Goal: Information Seeking & Learning: Learn about a topic

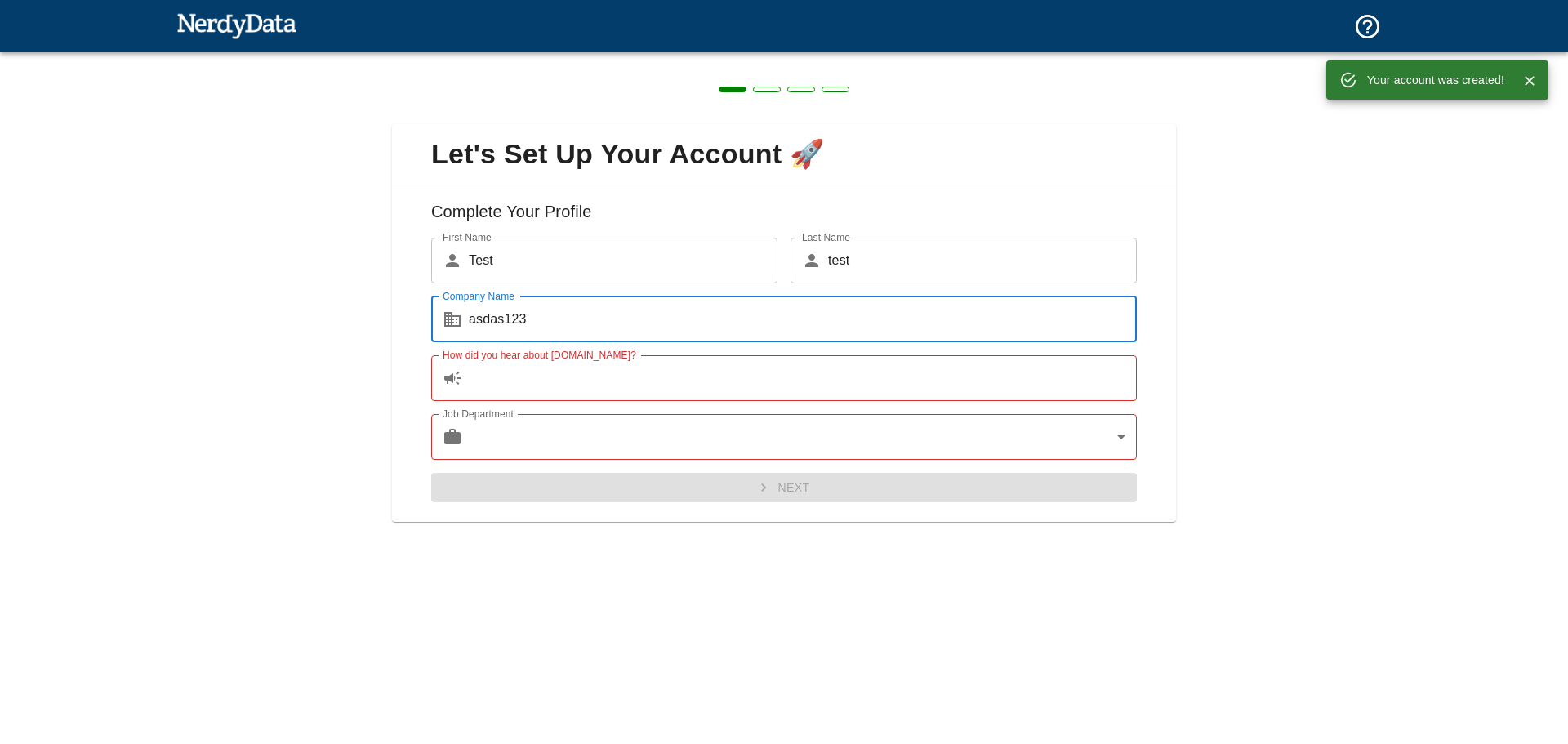
type input "asdas123"
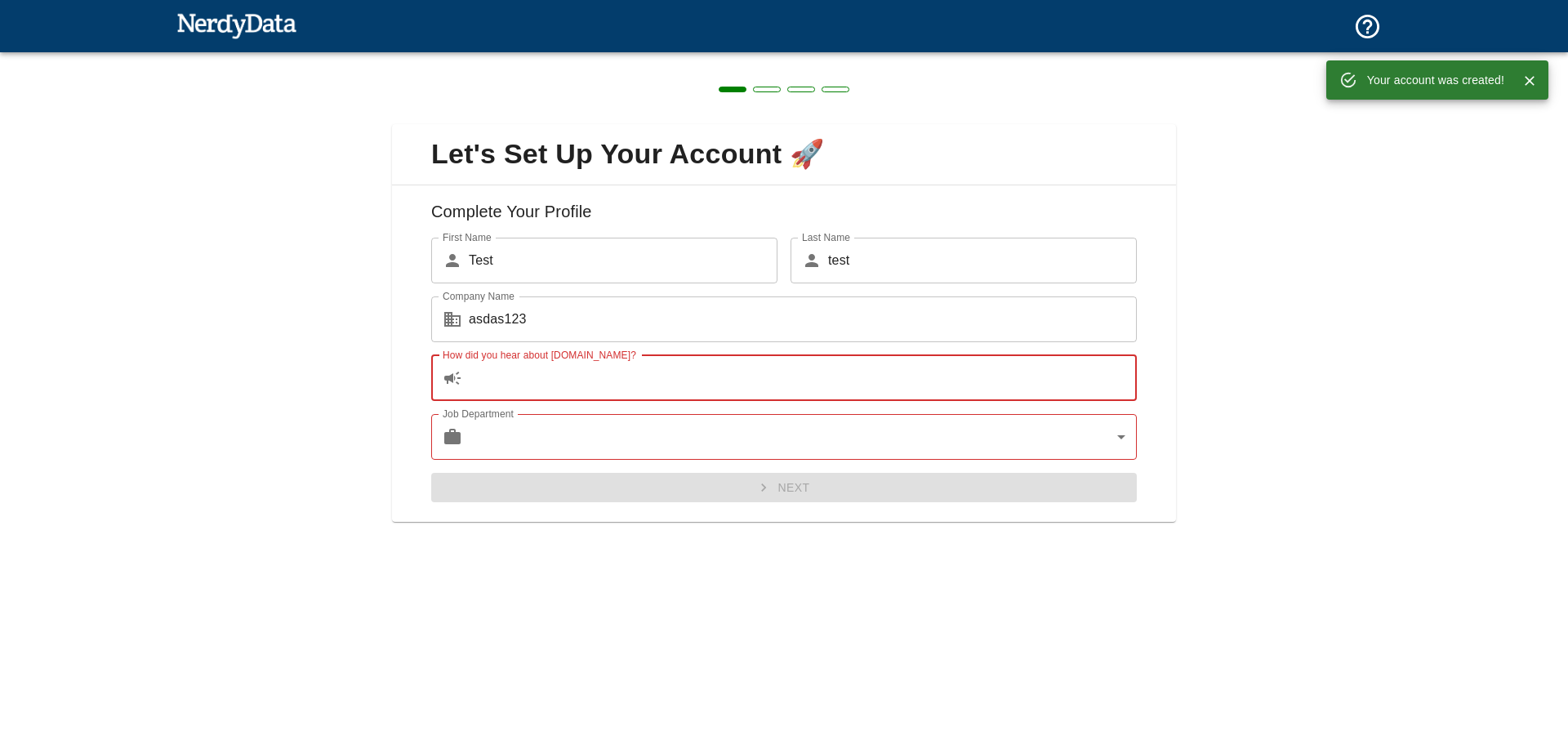
click at [536, 383] on input "How did you hear about [DOMAIN_NAME]?" at bounding box center [802, 378] width 668 height 46
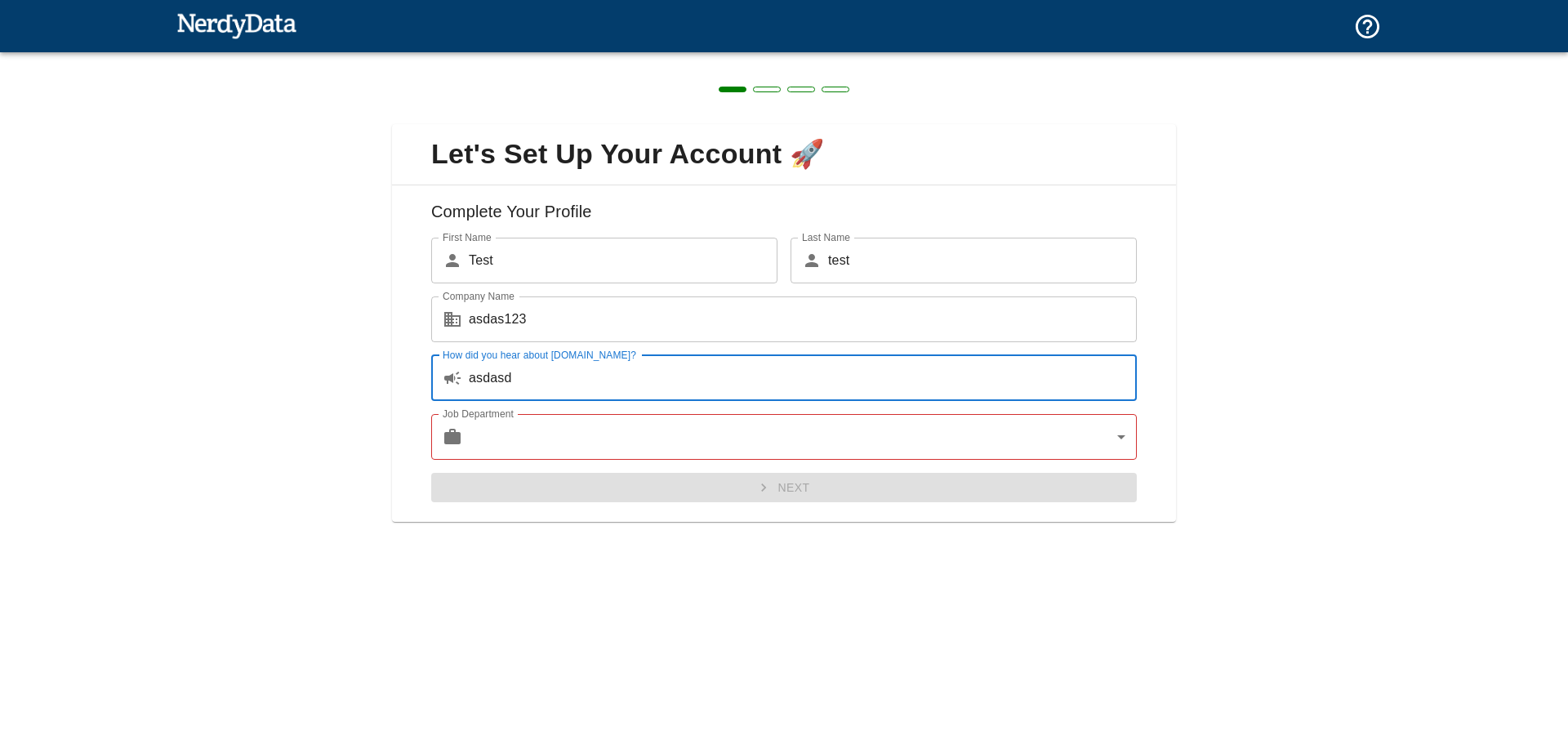
type input "asdasd"
click at [556, 57] on body "Technologies Domains Pricing Products Create a Report Create a list of websites…" at bounding box center [784, 28] width 1568 height 57
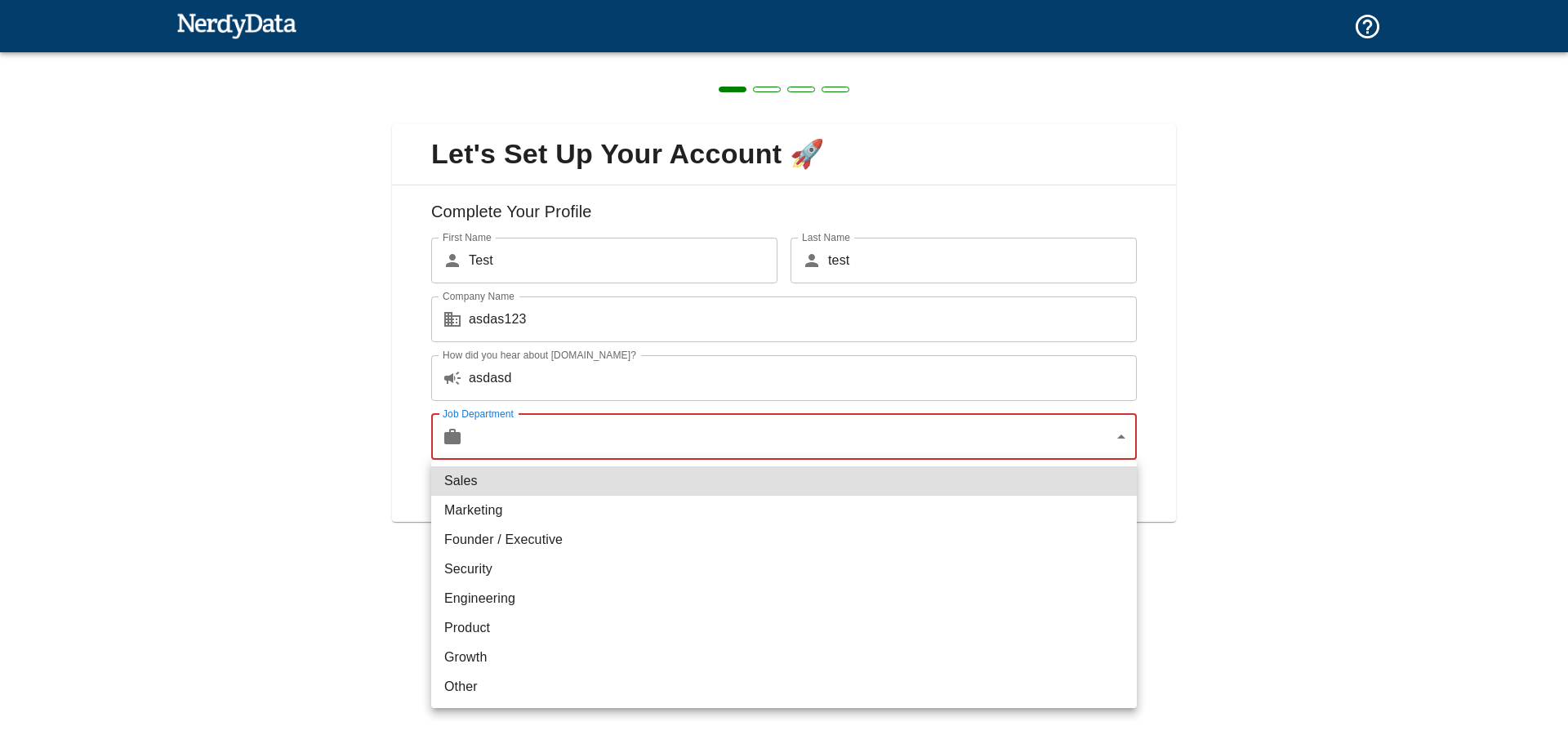
click at [534, 511] on li "Marketing" at bounding box center [784, 510] width 706 height 30
type input "marketing"
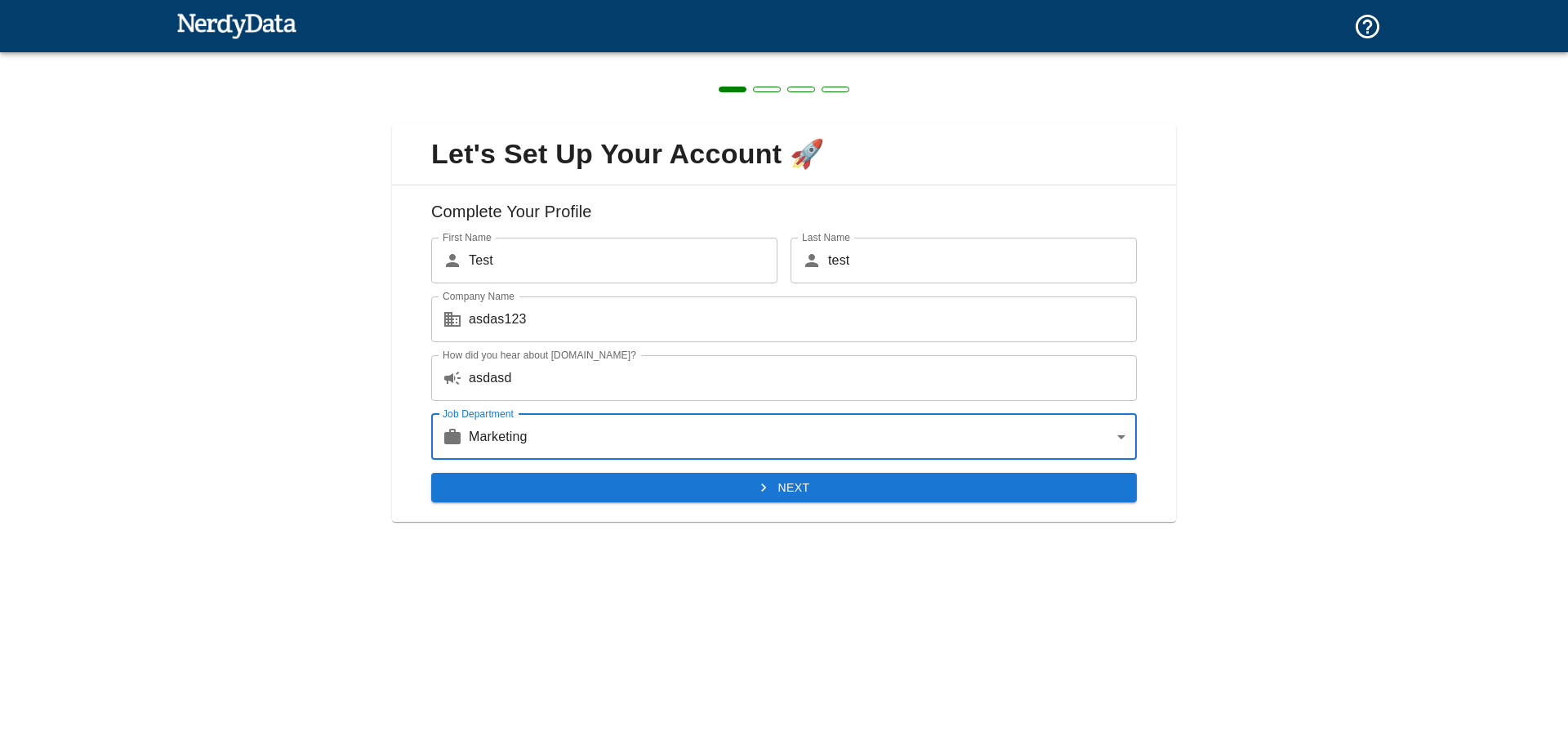
click at [826, 489] on button "Next" at bounding box center [784, 488] width 706 height 31
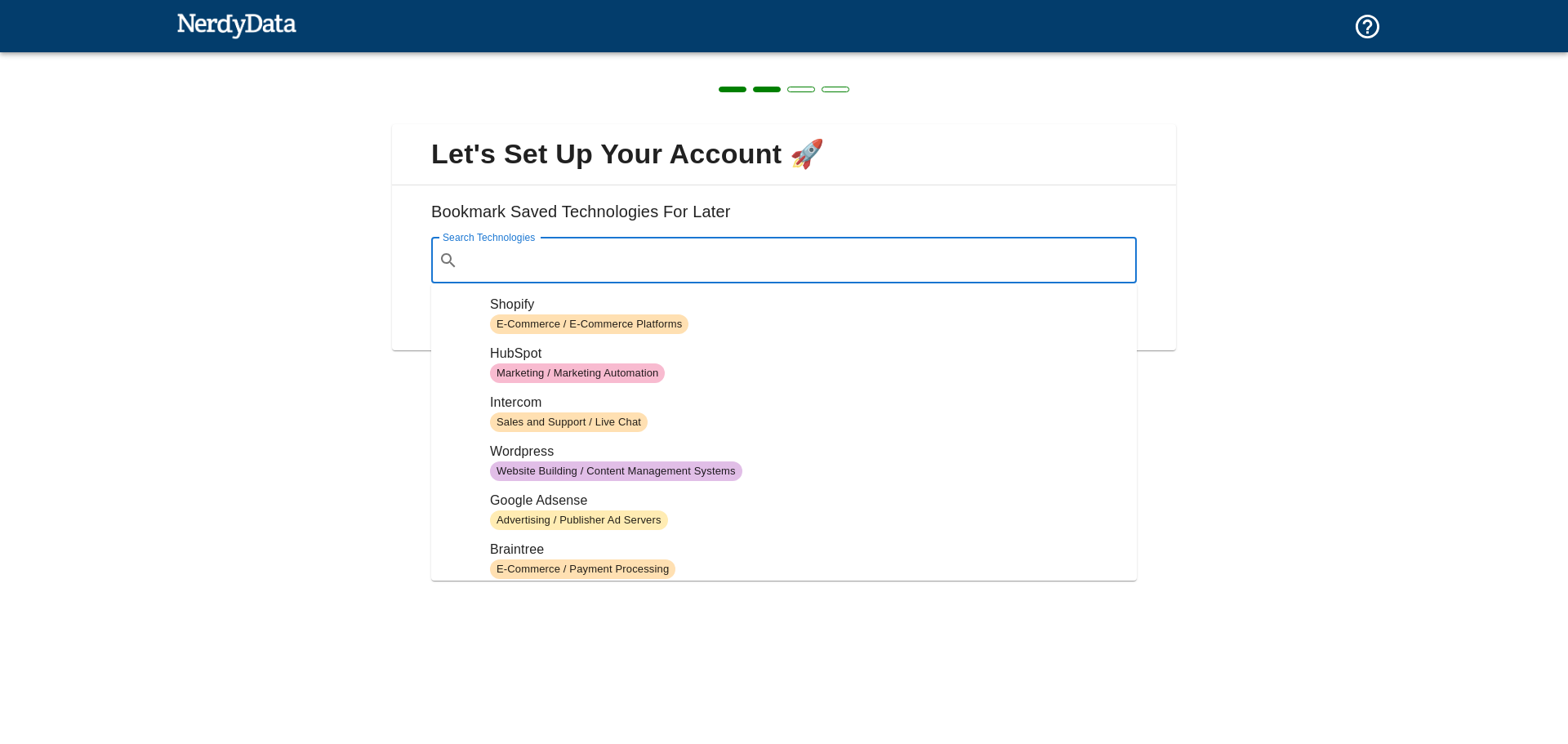
click at [554, 268] on input "Search Technologies" at bounding box center [797, 260] width 665 height 31
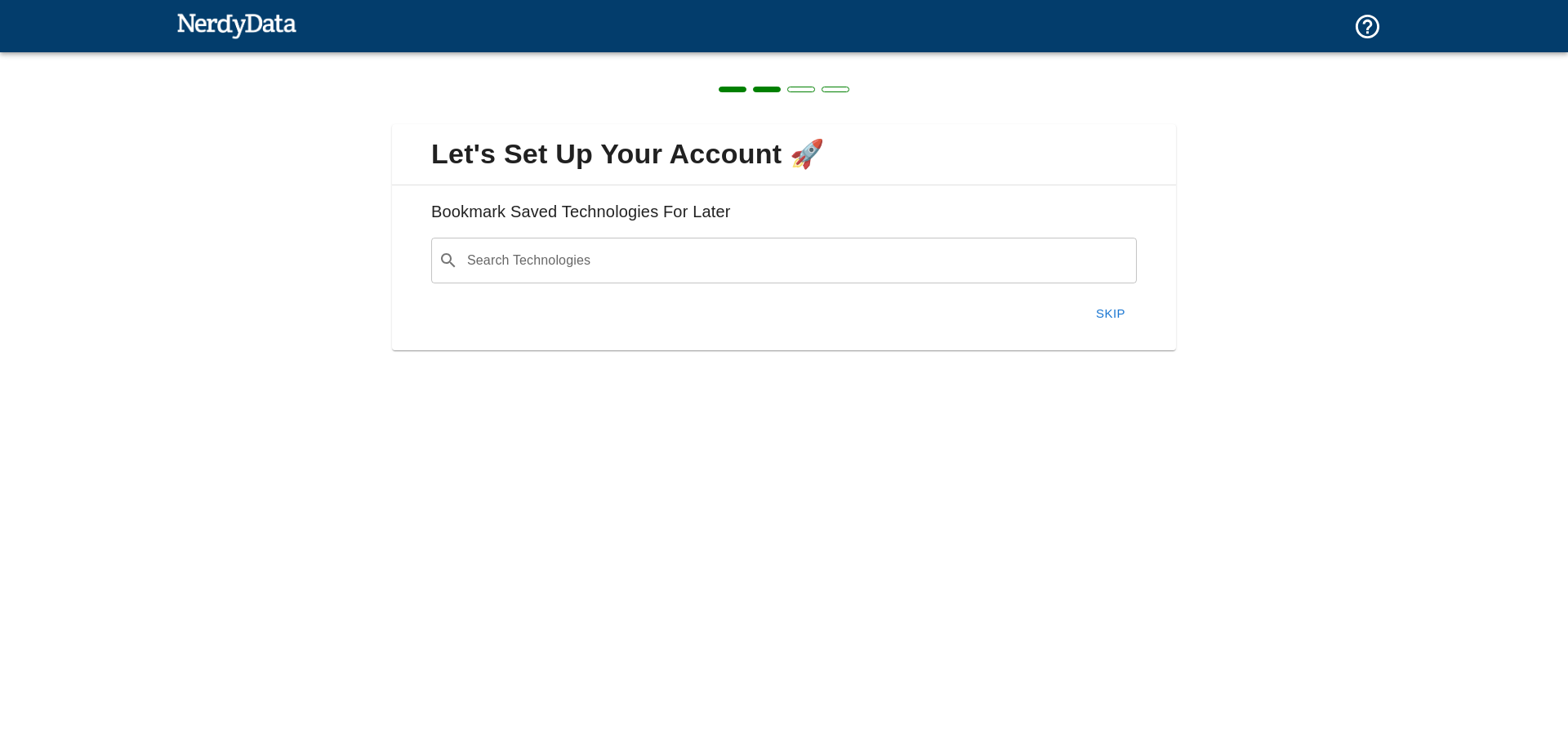
click at [716, 207] on h6 "Bookmark Saved Technologies For Later" at bounding box center [784, 218] width 758 height 39
click at [1126, 311] on button "Skip" at bounding box center [1111, 314] width 53 height 34
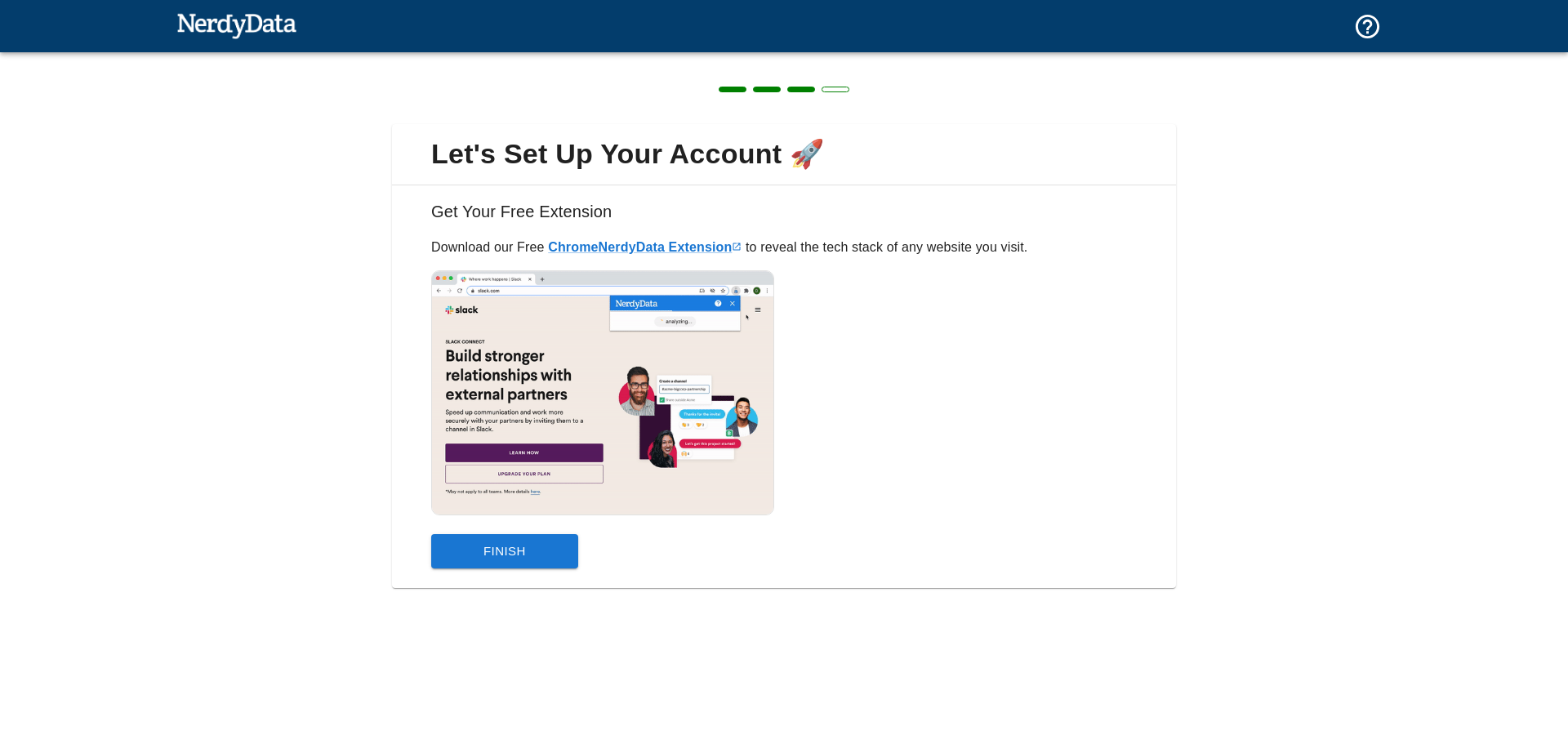
click at [485, 553] on button "Finish" at bounding box center [505, 551] width 147 height 34
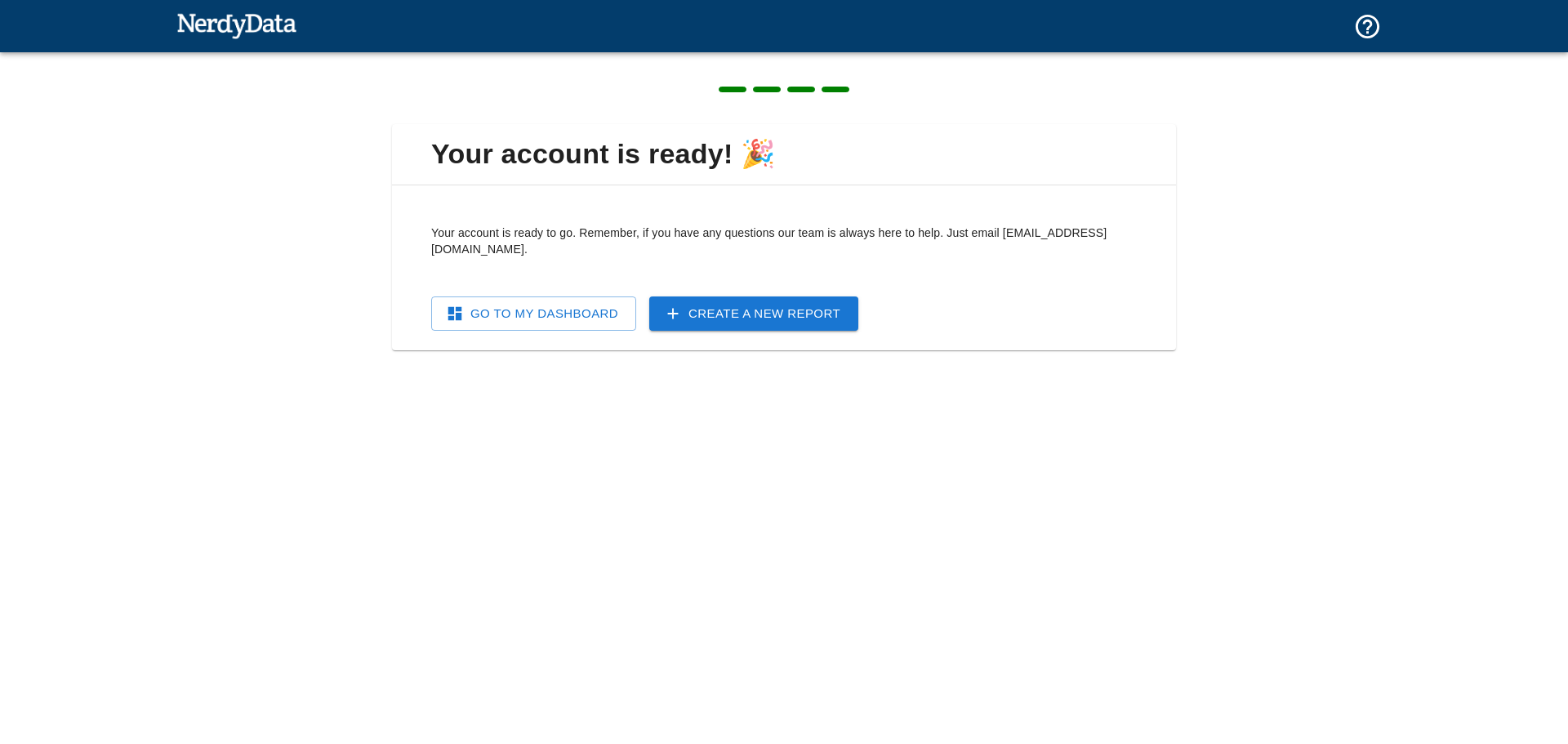
click at [568, 299] on link "Go To My Dashboard" at bounding box center [534, 314] width 205 height 34
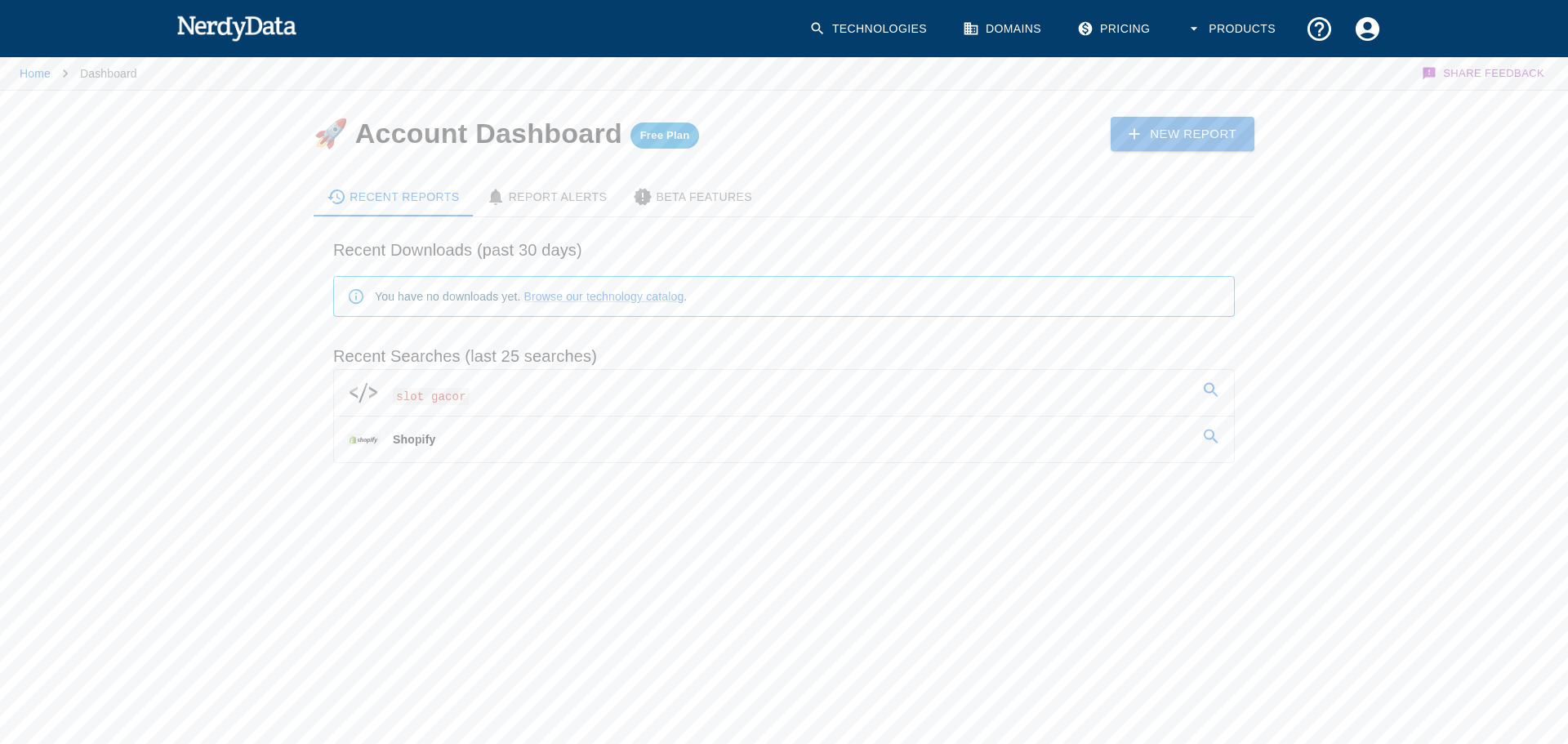
click at [424, 393] on span "slot gacor" at bounding box center [431, 397] width 77 height 17
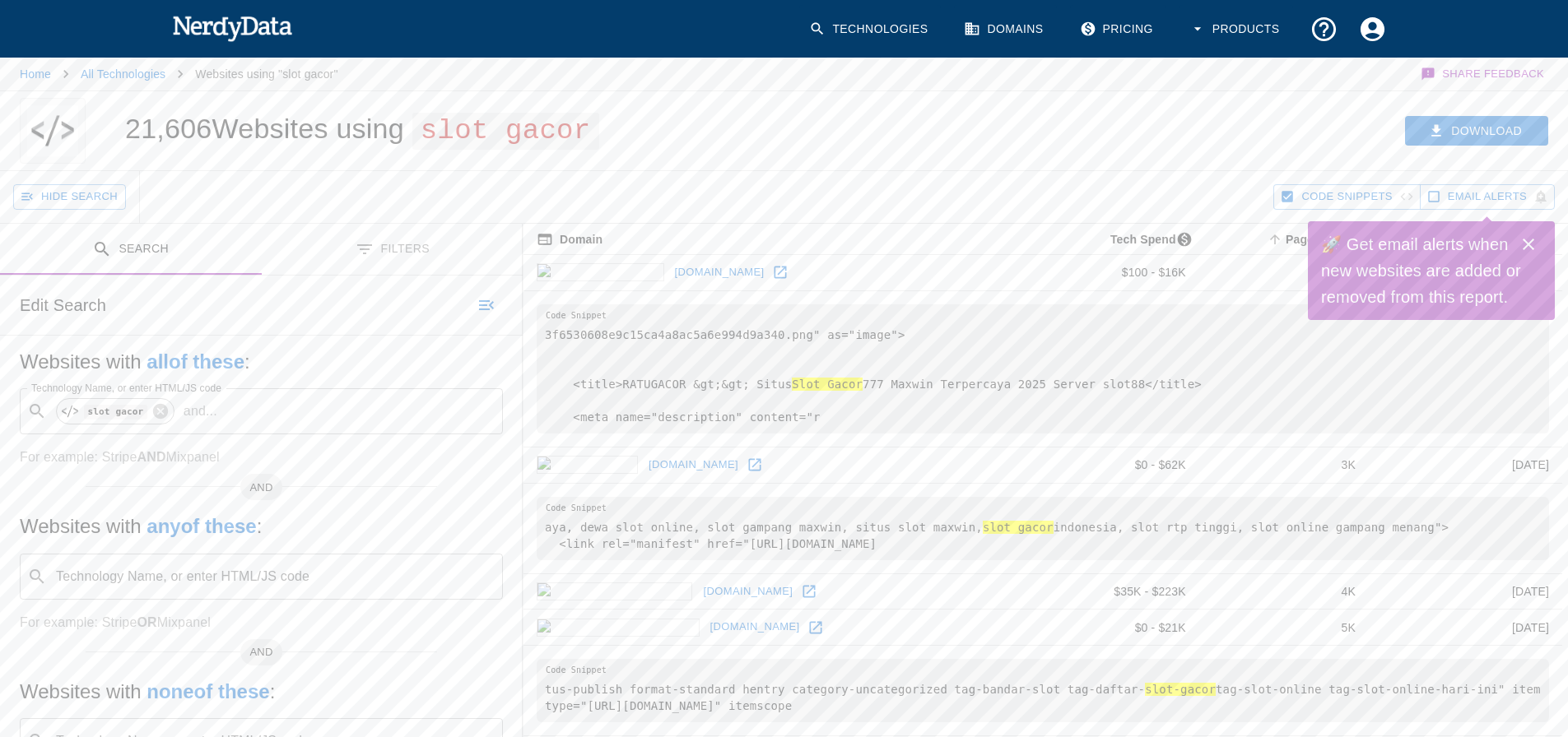
click at [1530, 243] on icon "Close" at bounding box center [1528, 244] width 20 height 20
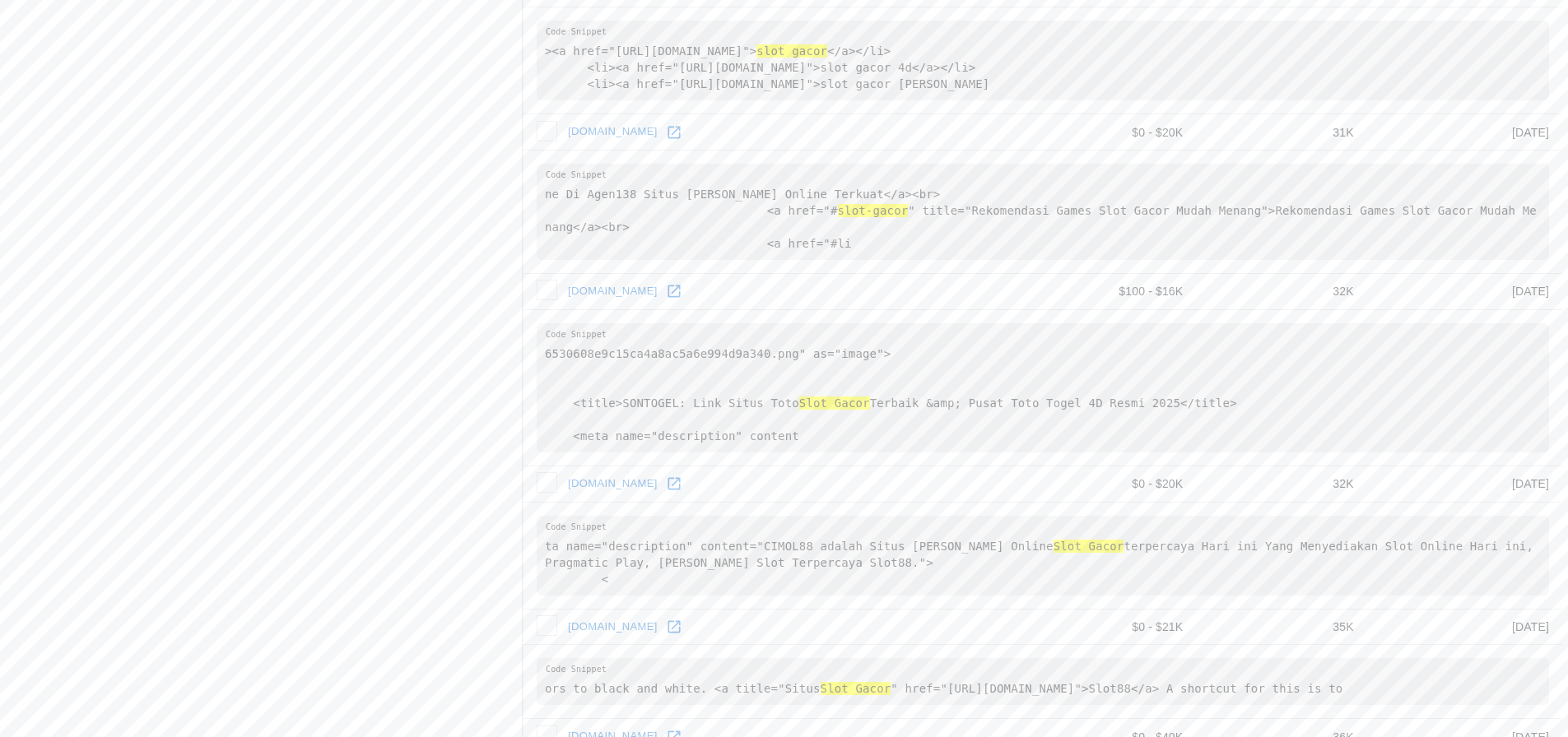
scroll to position [2448, 0]
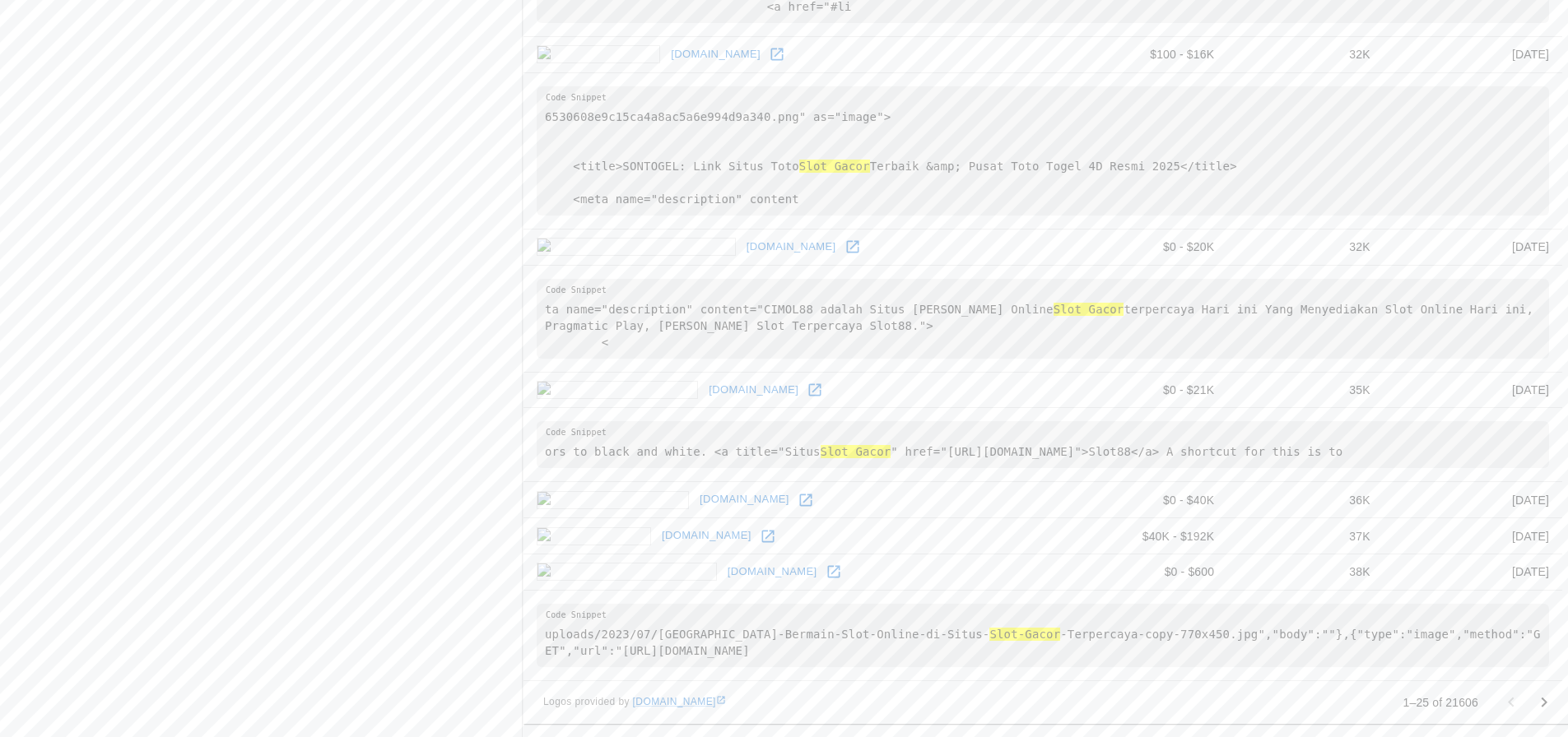
click at [1548, 697] on icon "Go to next page" at bounding box center [1543, 702] width 20 height 20
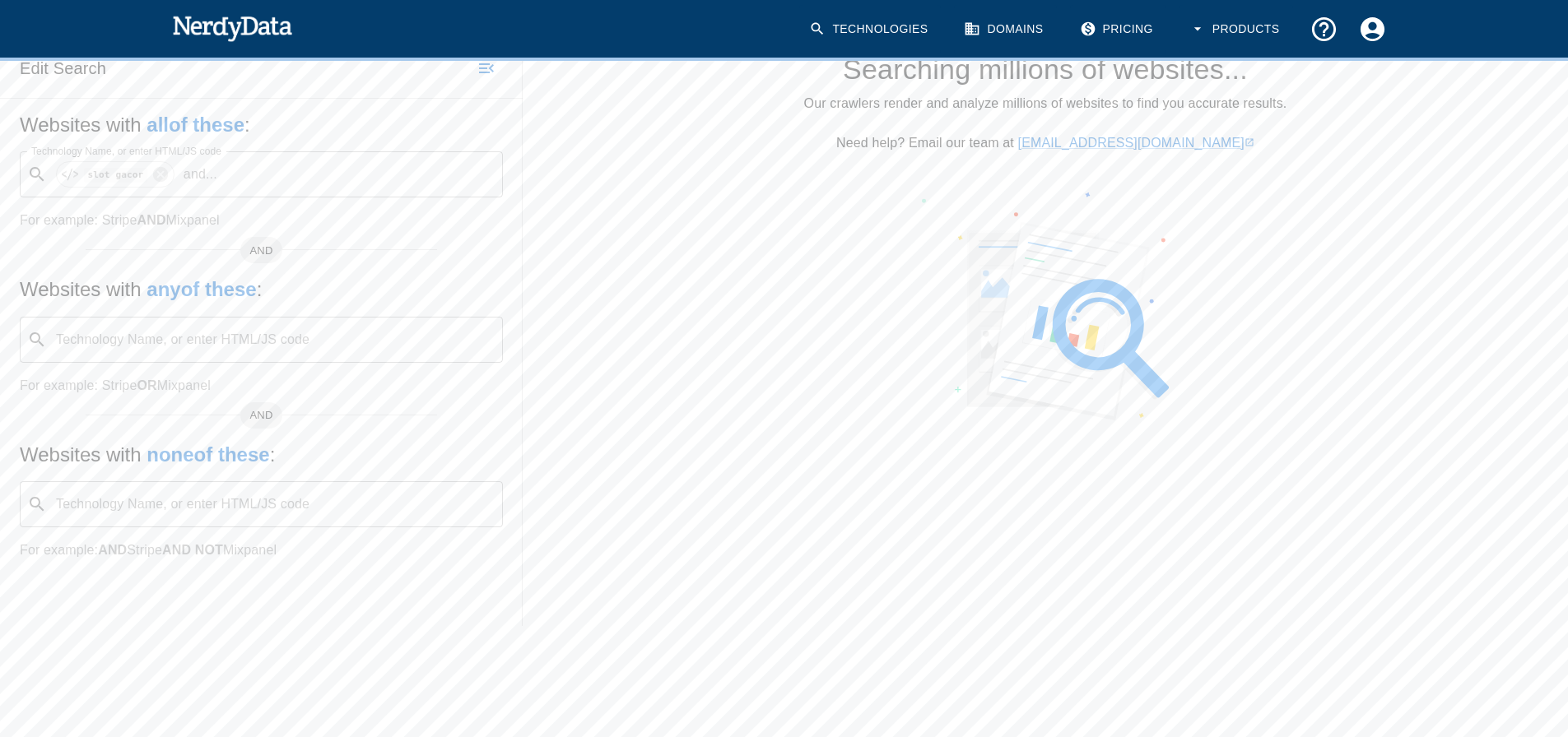
scroll to position [0, 0]
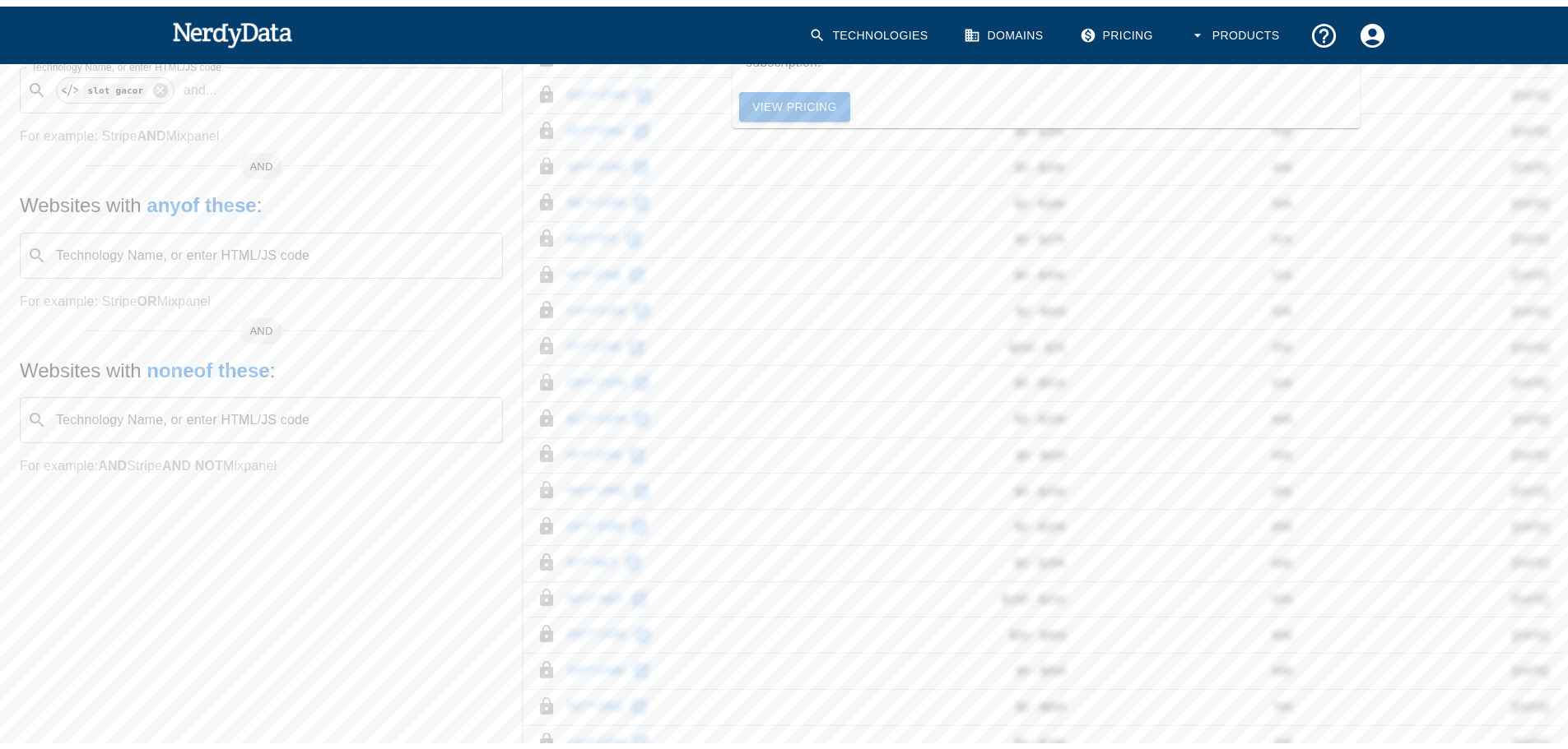
scroll to position [62, 0]
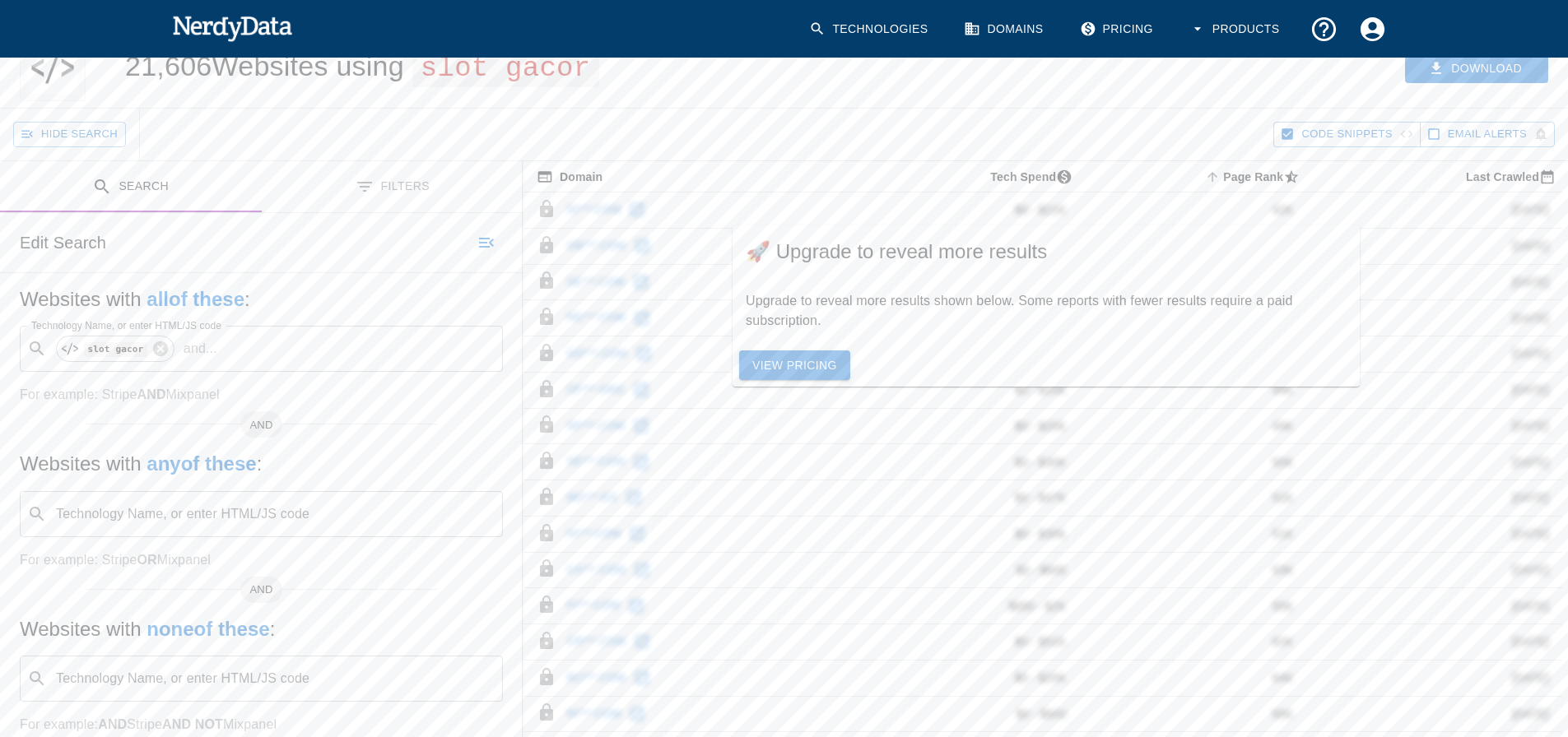
click at [802, 371] on link "View Pricing" at bounding box center [795, 366] width 111 height 31
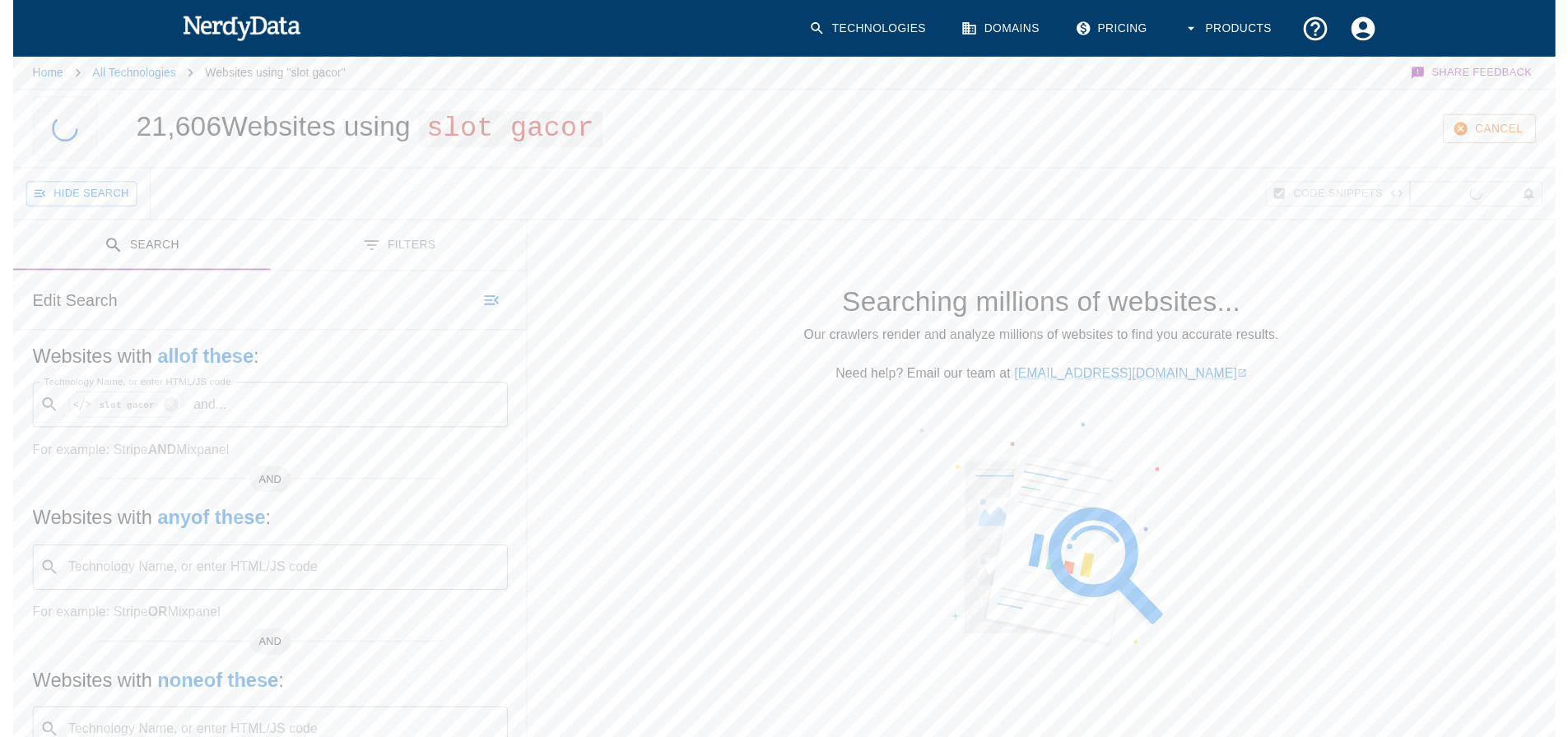
scroll to position [62, 0]
